Goal: Transaction & Acquisition: Purchase product/service

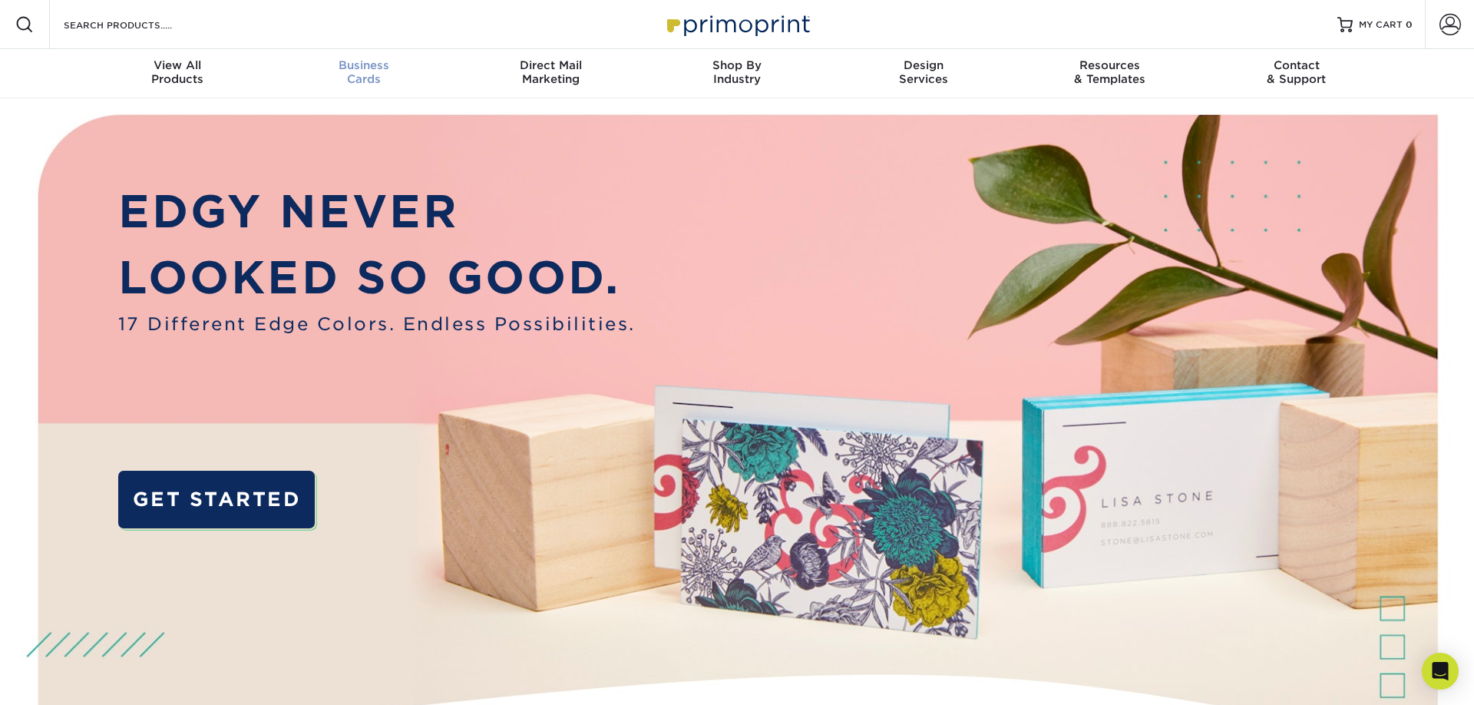
click at [364, 73] on div "Business Cards" at bounding box center [364, 72] width 187 height 28
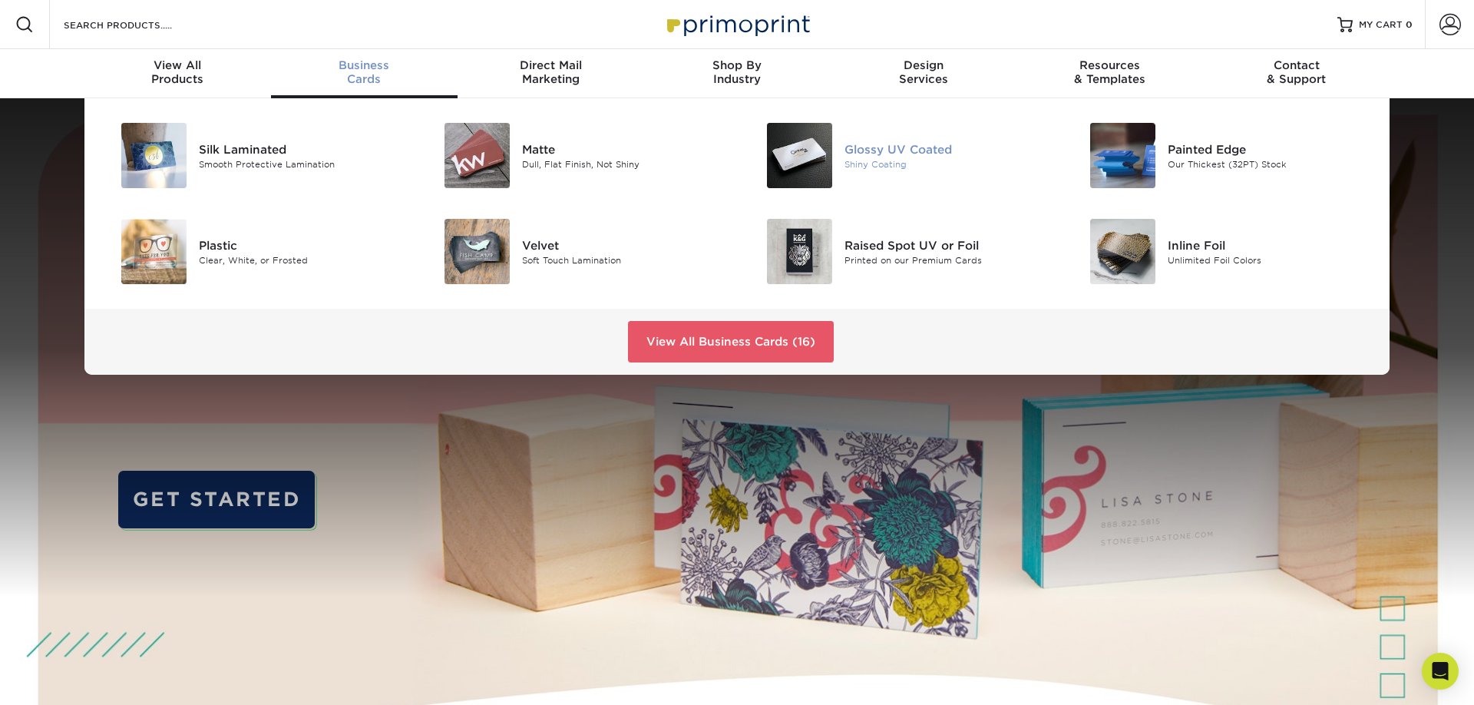
click at [807, 157] on img at bounding box center [799, 155] width 65 height 65
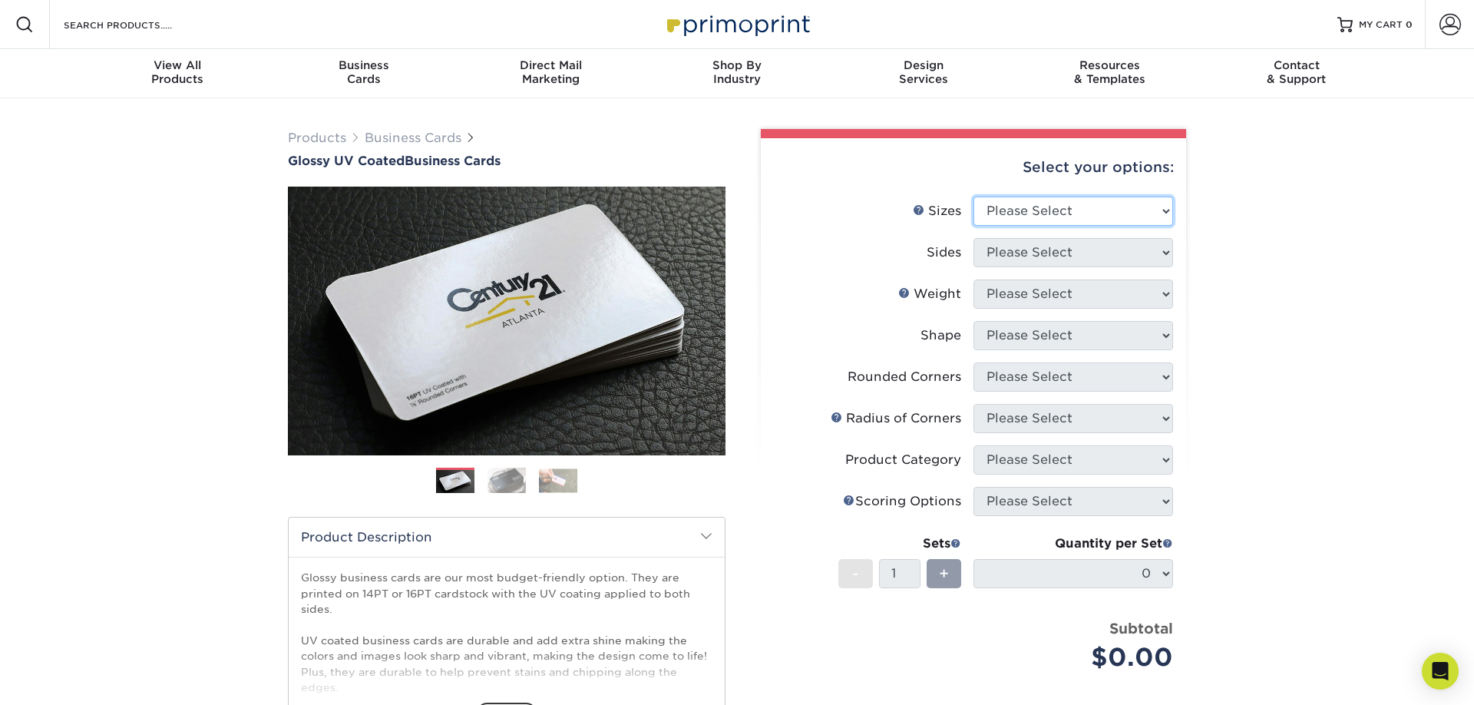
click at [973, 196] on select "Please Select 1.5" x 3.5" - Mini 1.75" x 3.5" - Mini 2" x 2" - Square 2" x 3" -…" at bounding box center [1073, 210] width 200 height 29
select select "2.00x3.50"
click option "2" x 3.5" - Standard" at bounding box center [0, 0] width 0 height 0
click at [973, 238] on select "Please Select Print Both Sides Print Front Only" at bounding box center [1073, 252] width 200 height 29
select select "13abbda7-1d64-4f25-8bb2-c179b224825d"
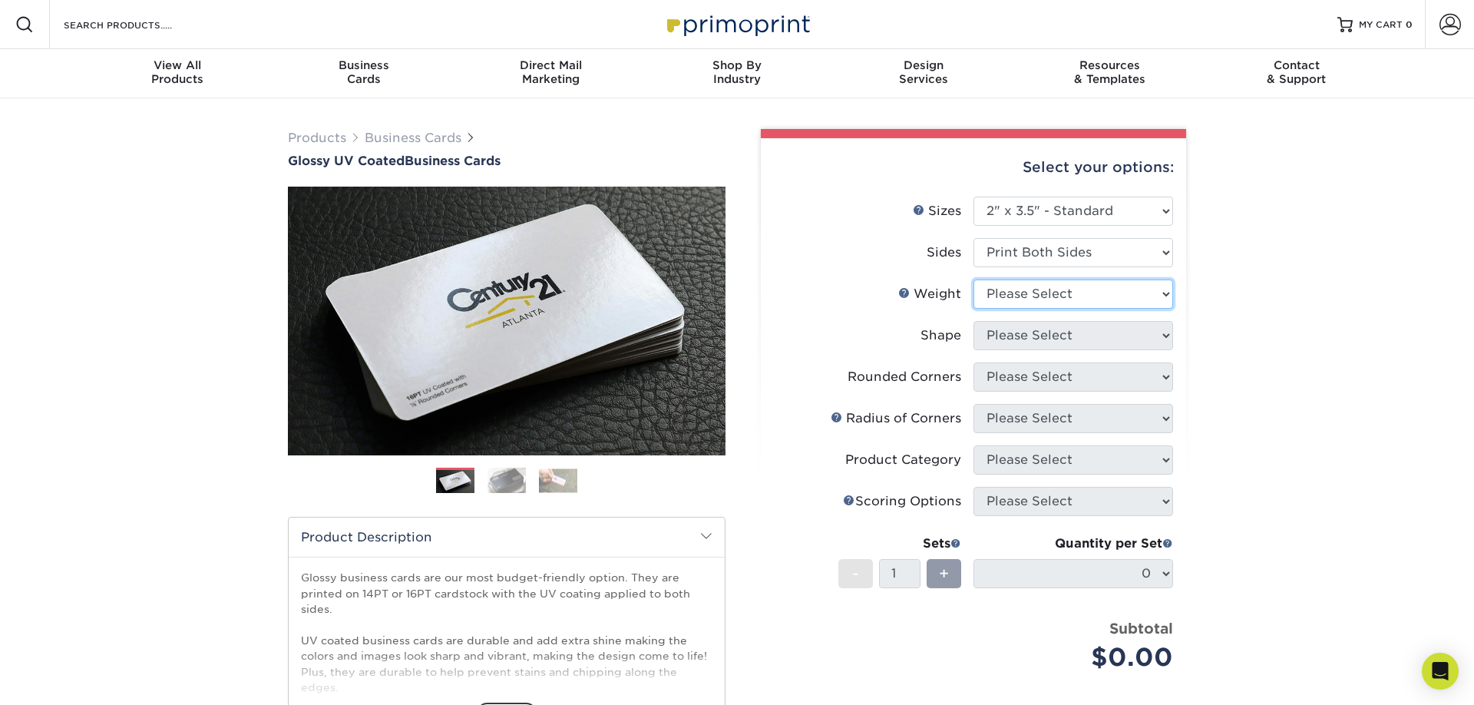
click at [973, 279] on select "Please Select 16PT 14PT" at bounding box center [1073, 293] width 200 height 29
select select "16PT"
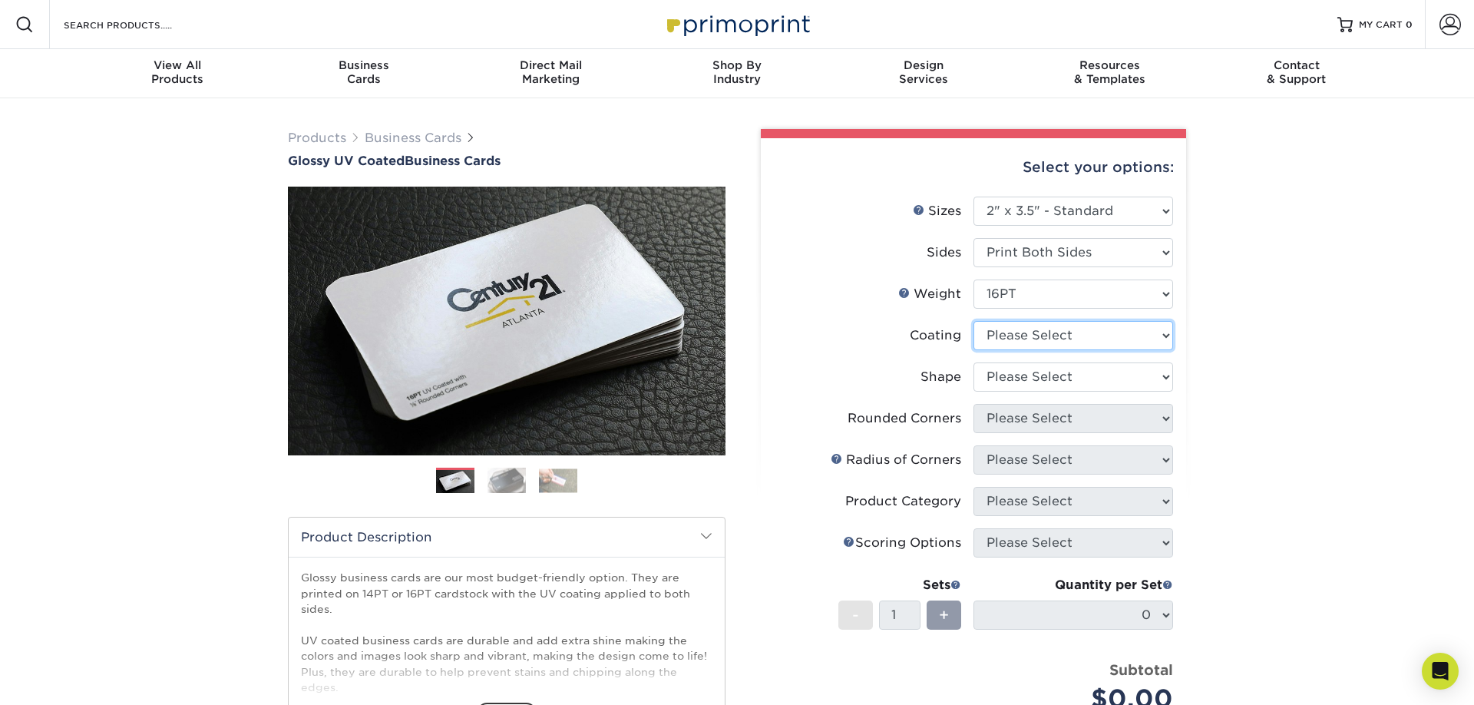
click at [973, 321] on select at bounding box center [1073, 335] width 200 height 29
select select "1e8116af-acfc-44b1-83dc-8181aa338834"
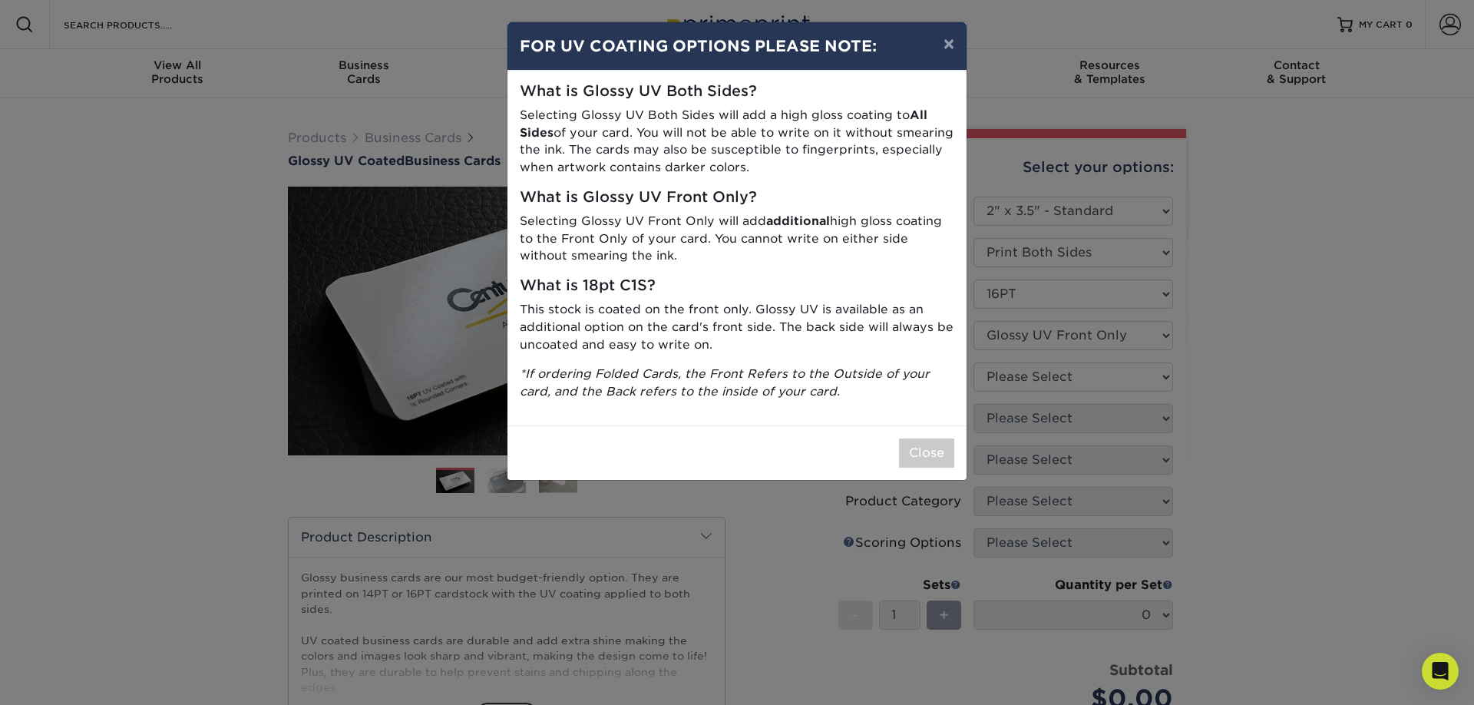
click at [873, 343] on p "This stock is coated on the front only. Glossy UV is available as an additional…" at bounding box center [737, 327] width 434 height 52
click at [942, 48] on button "×" at bounding box center [948, 43] width 35 height 43
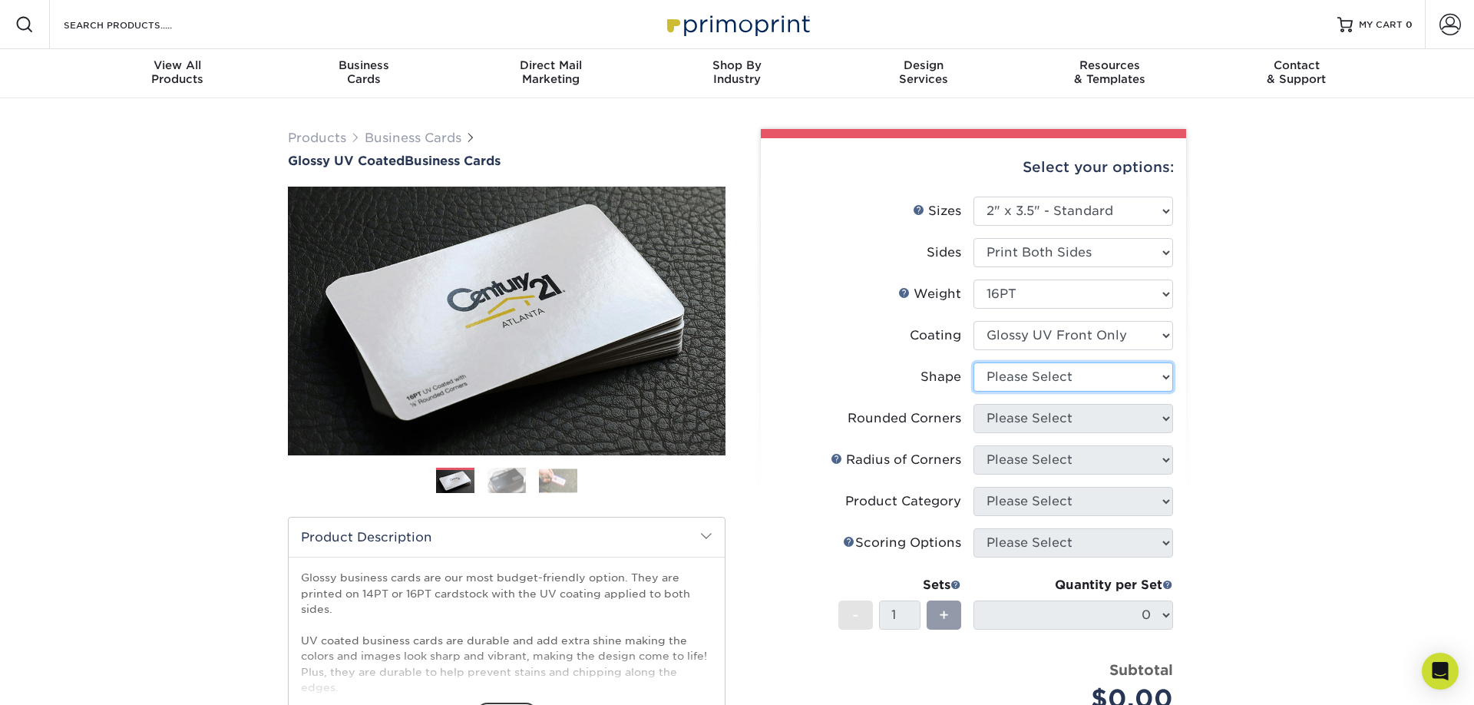
click at [973, 362] on select "Please Select Standard" at bounding box center [1073, 376] width 200 height 29
select select "standard"
click at [973, 404] on select "Please Select Yes - Round 2 Corners Yes - Round 4 Corners No" at bounding box center [1073, 418] width 200 height 29
select select "7672df9e-0e0a-464d-8e1f-920c575e4da3"
click option "Yes - Round 4 Corners" at bounding box center [0, 0] width 0 height 0
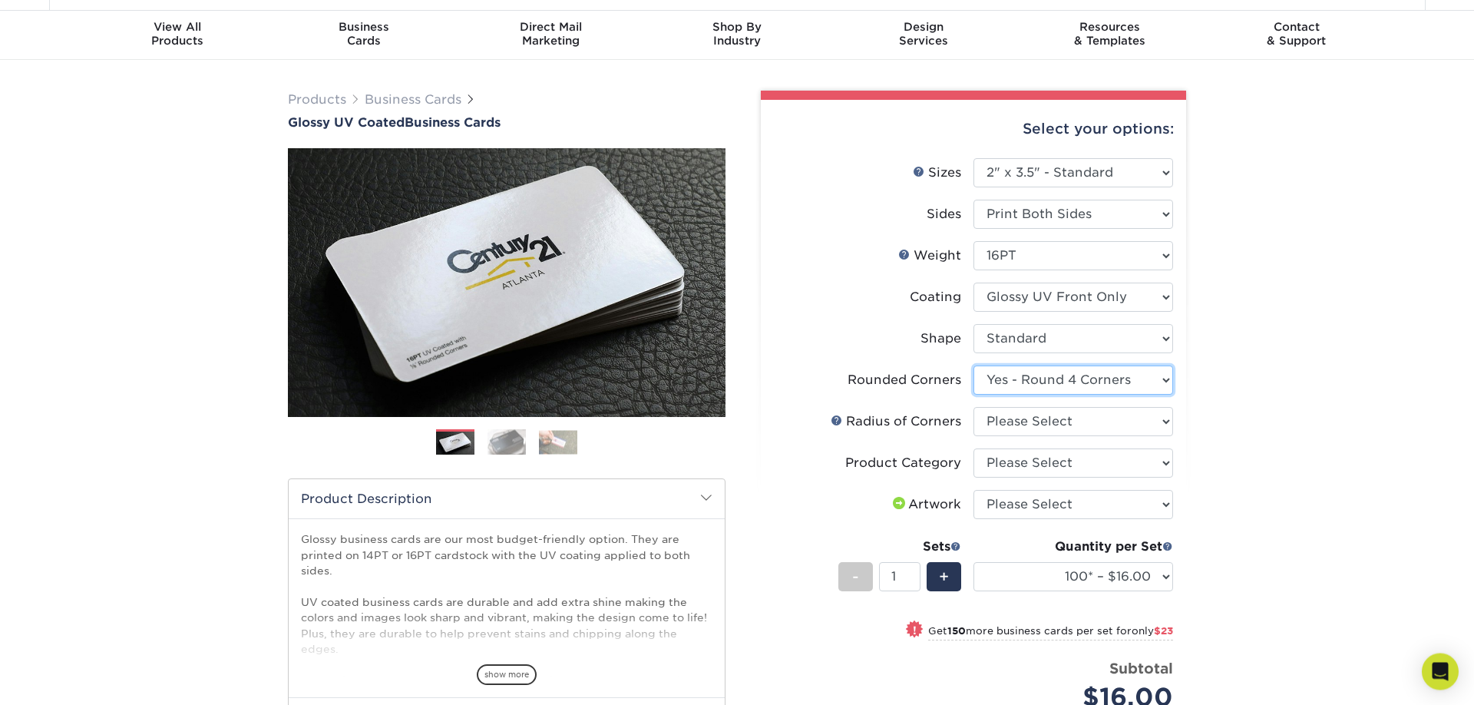
scroll to position [78, 0]
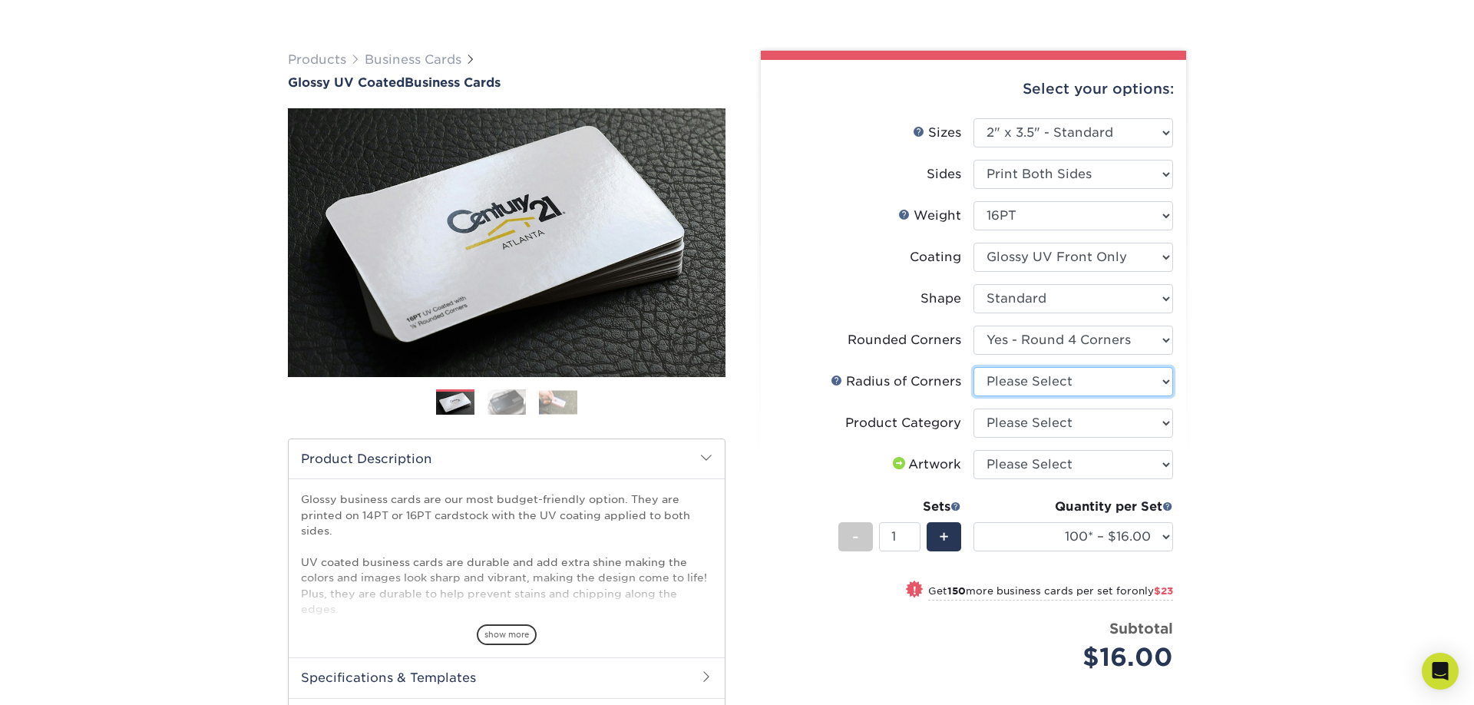
click at [973, 367] on select "Please Select Rounded 1/8" Rounded 1/4"" at bounding box center [1073, 381] width 200 height 29
select select "479fbfe7-6a0c-4895-8c9a-81739b7486c9"
click option "Rounded 1/4"" at bounding box center [0, 0] width 0 height 0
click at [973, 408] on select "Please Select Business Cards" at bounding box center [1073, 422] width 200 height 29
select select "3b5148f1-0588-4f88-a218-97bcfdce65c1"
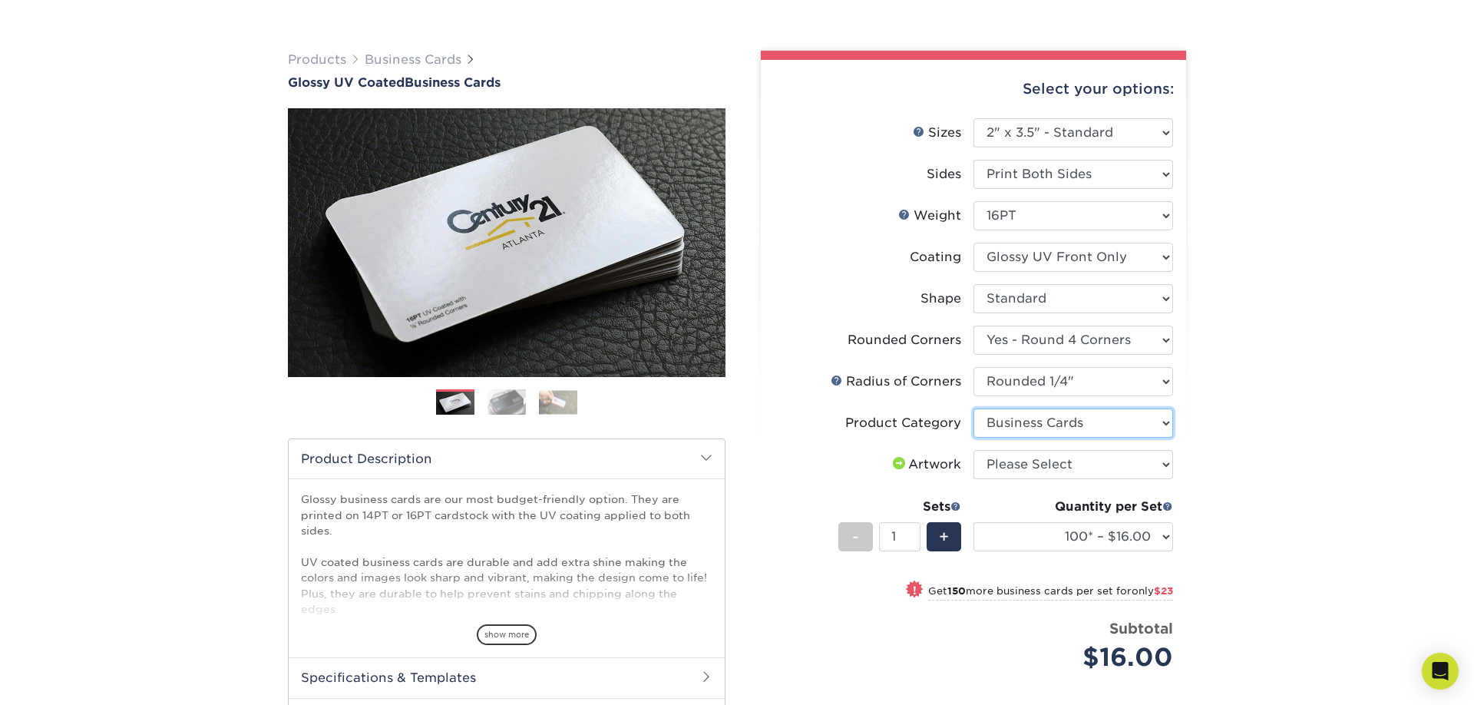
click option "Business Cards" at bounding box center [0, 0] width 0 height 0
click at [973, 450] on select "Please Select I will upload files I need a design - $100" at bounding box center [1073, 464] width 200 height 29
select select "upload"
click option "I will upload files" at bounding box center [0, 0] width 0 height 0
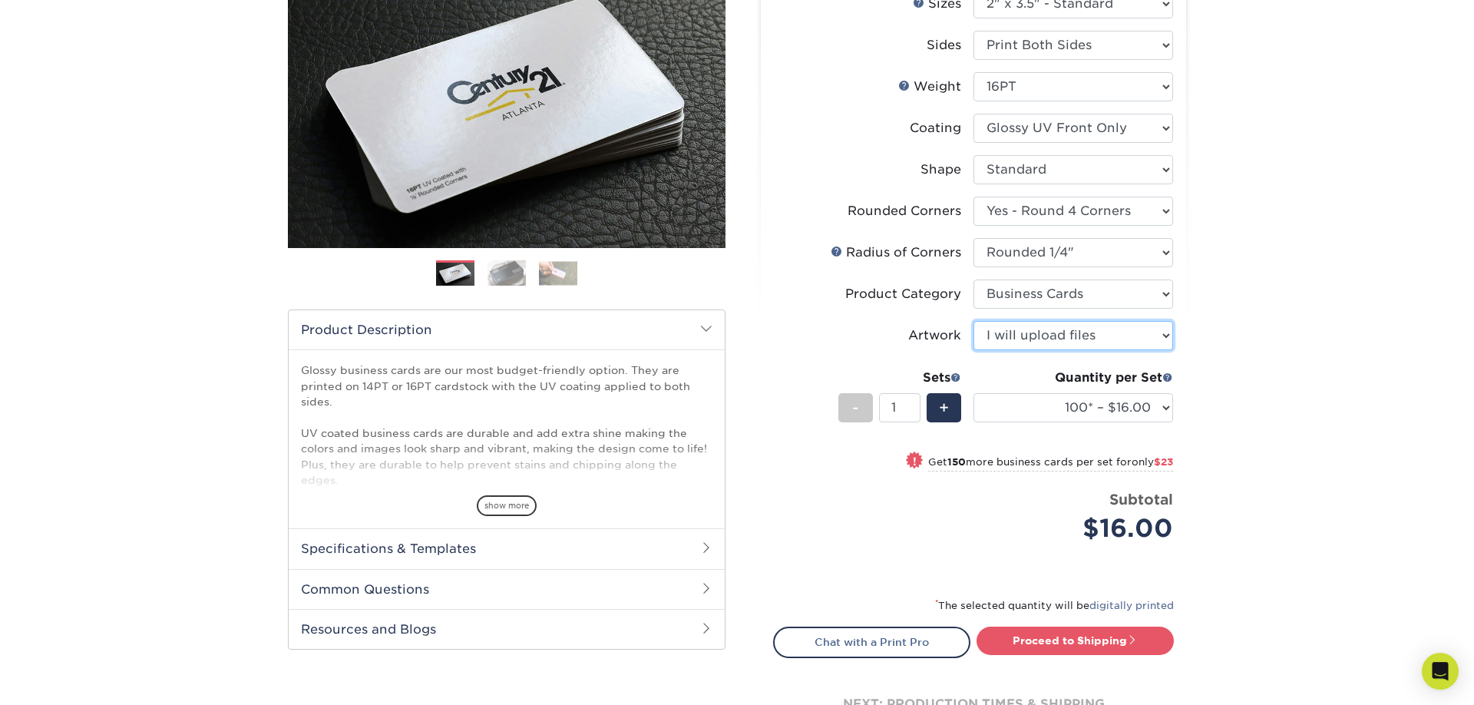
scroll to position [235, 0]
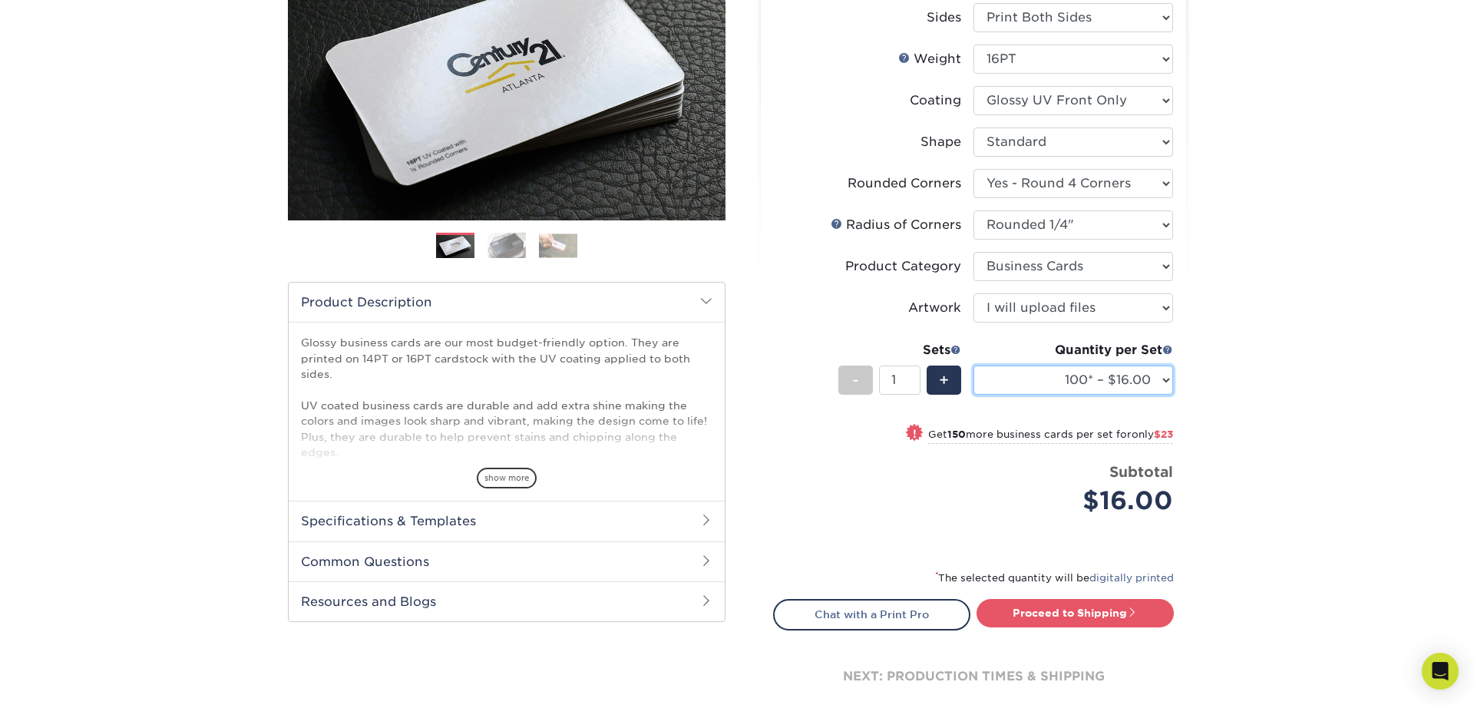
click at [973, 365] on select "100* – $16.00 250* – $39.00 500 – $77.00 1000 – $94.00 2500 – $173.00 5000 – $2…" at bounding box center [1073, 379] width 200 height 29
click at [1247, 348] on div "Products Business Cards Glossy UV Coated Business Cards Previous Next" at bounding box center [737, 320] width 1474 height 914
click at [499, 251] on img at bounding box center [506, 245] width 38 height 27
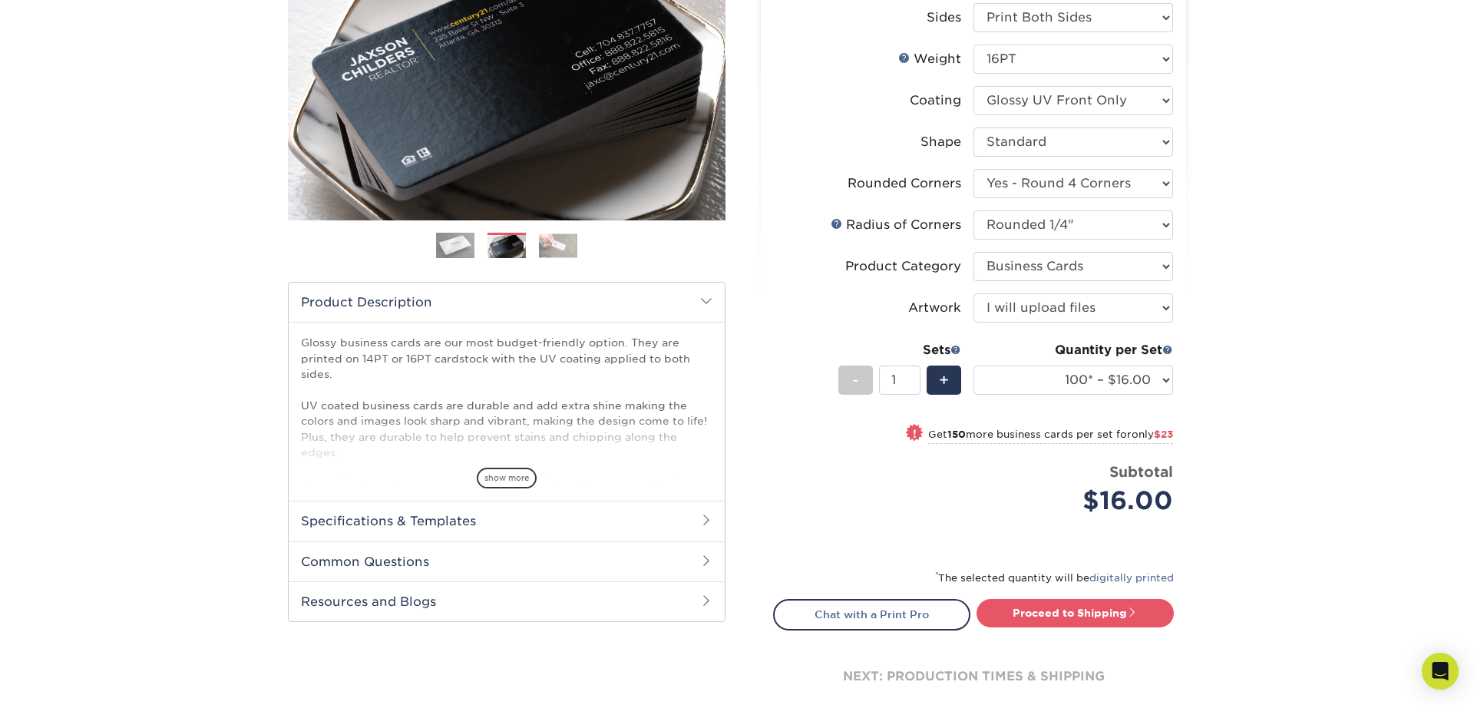
click at [542, 247] on img at bounding box center [558, 245] width 38 height 24
